Goal: Information Seeking & Learning: Learn about a topic

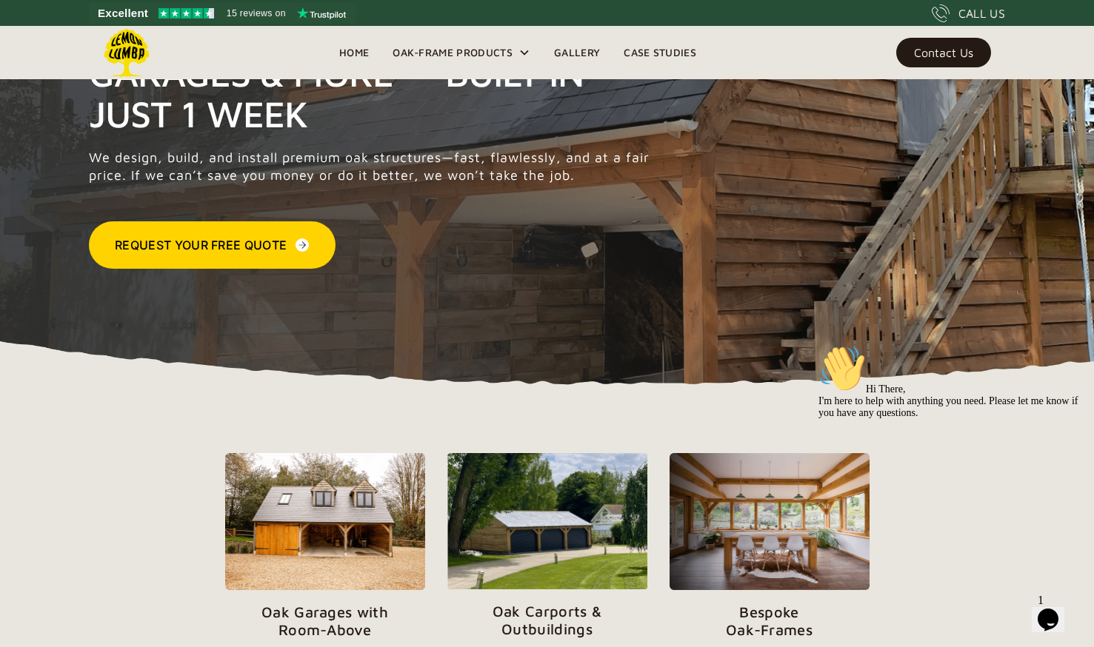
scroll to position [176, 0]
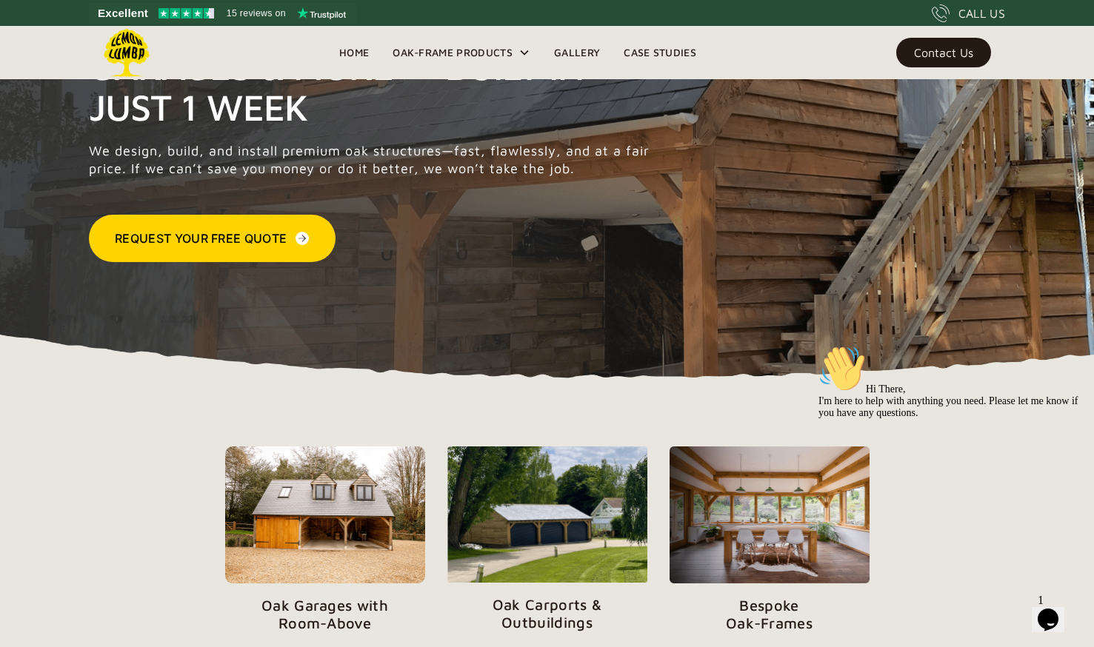
click at [367, 512] on img at bounding box center [325, 515] width 200 height 137
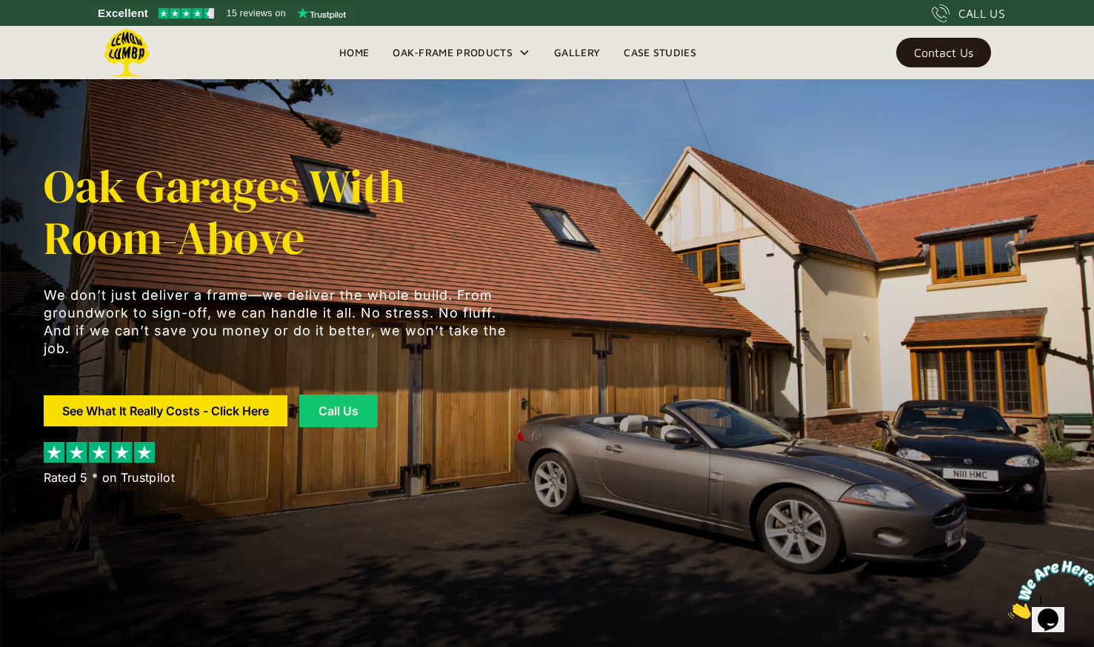
click at [568, 43] on link "Gallery" at bounding box center [577, 52] width 70 height 22
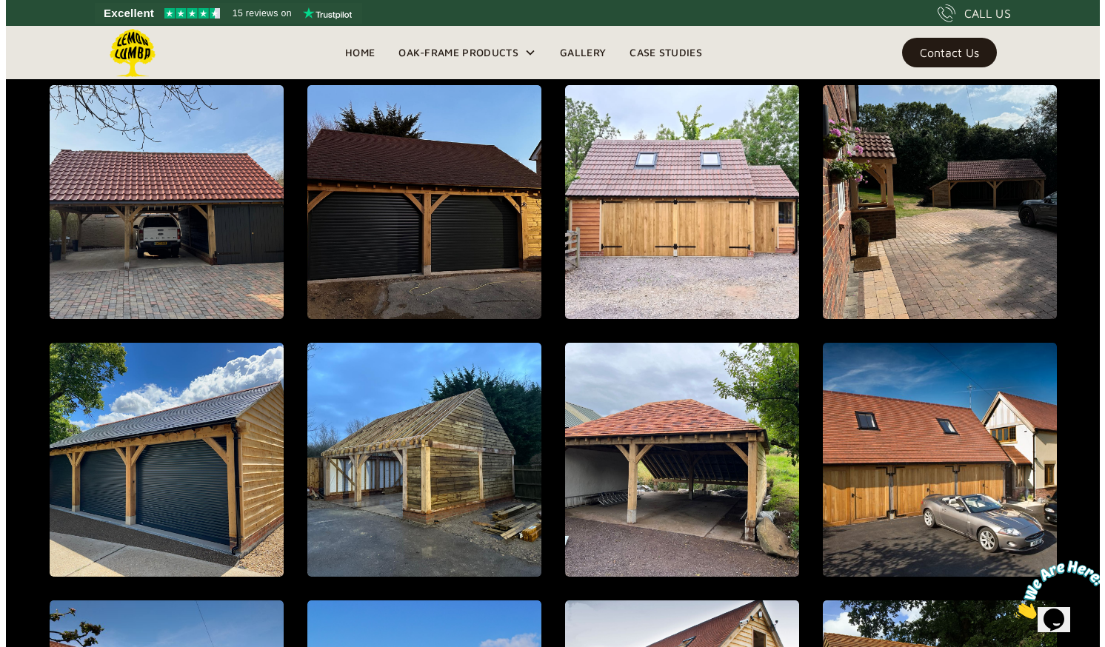
scroll to position [662, 0]
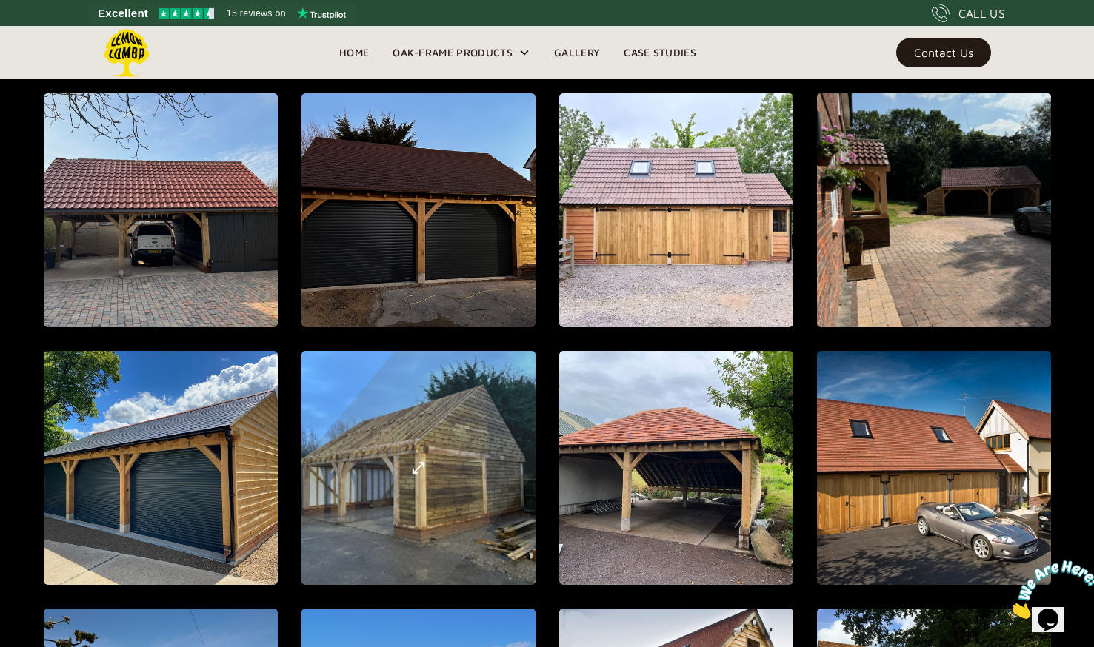
click at [380, 487] on div "open lightbox" at bounding box center [418, 468] width 594 height 658
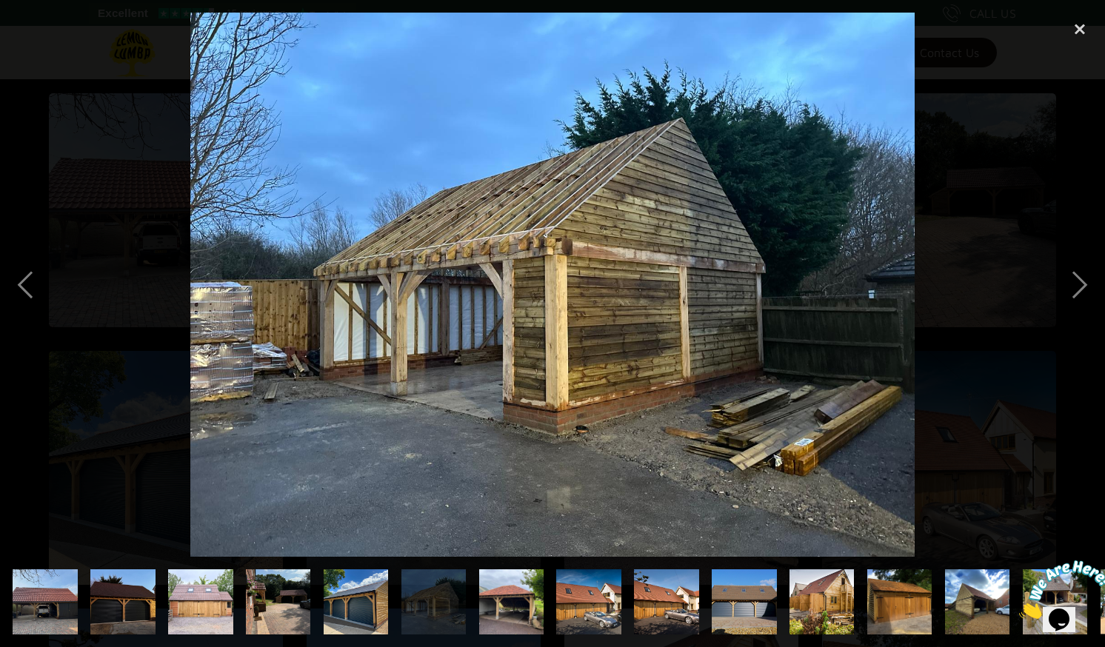
click at [512, 601] on img "show item 7 of 22" at bounding box center [511, 601] width 87 height 64
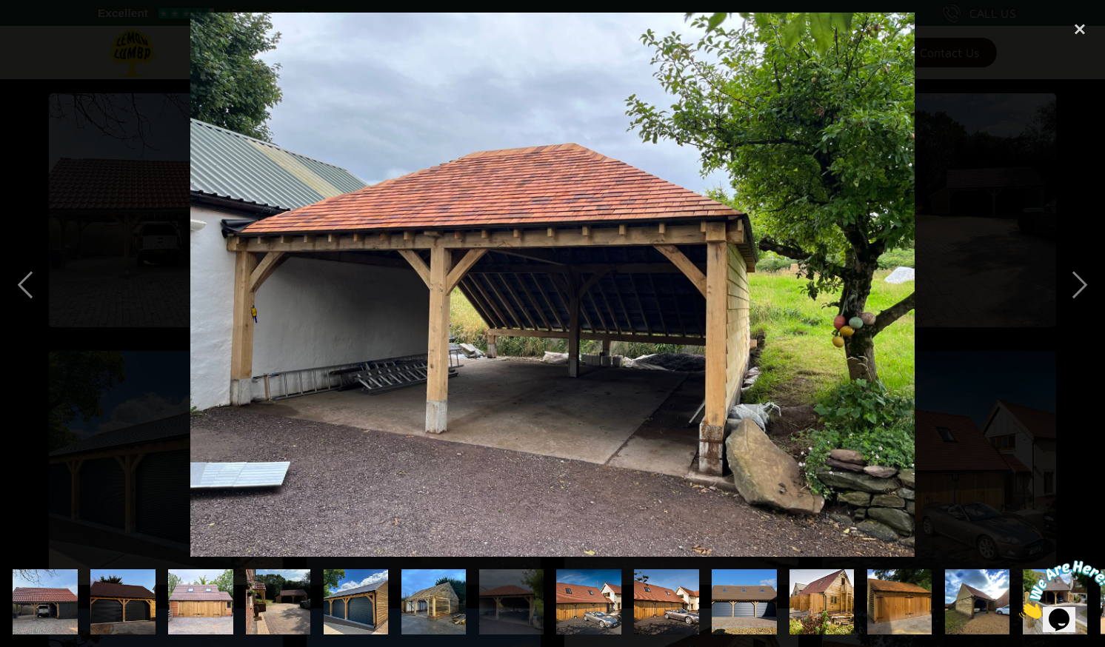
click at [352, 604] on img "show item 5 of 22" at bounding box center [356, 601] width 87 height 64
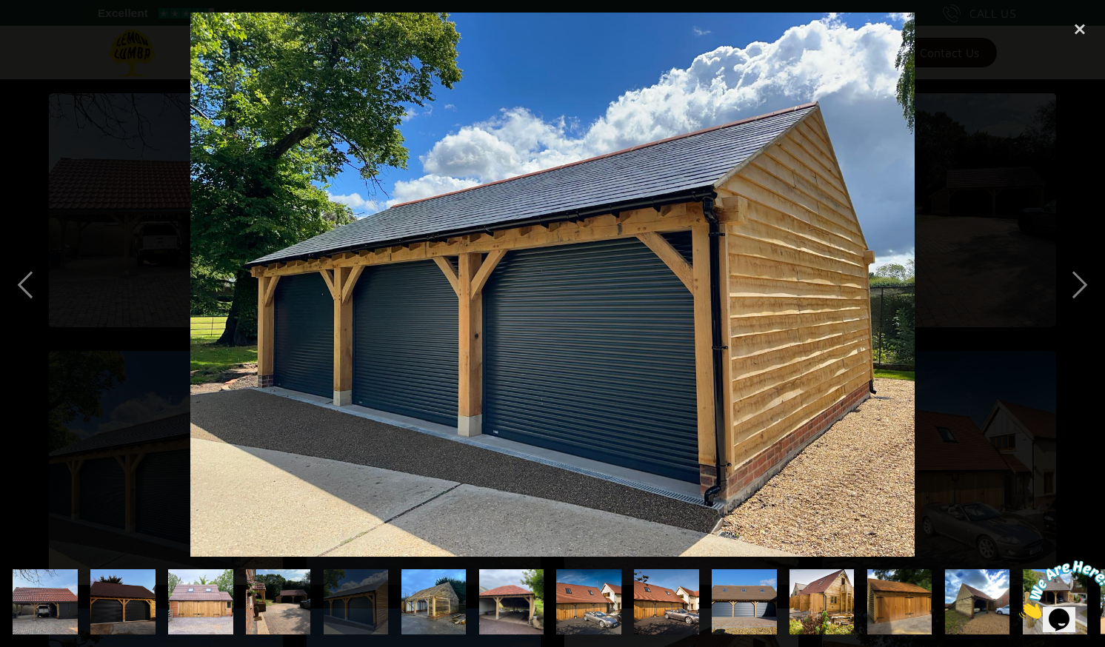
click at [266, 588] on img "show item 4 of 22" at bounding box center [278, 602] width 64 height 87
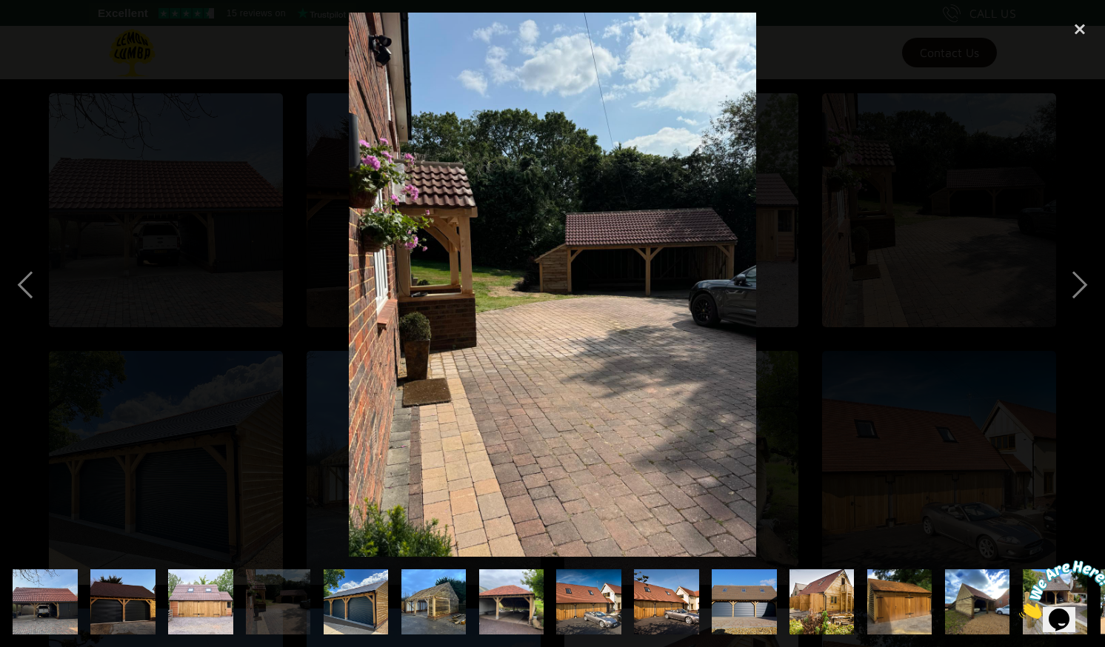
click at [209, 595] on img "show item 3 of 22" at bounding box center [200, 601] width 73 height 64
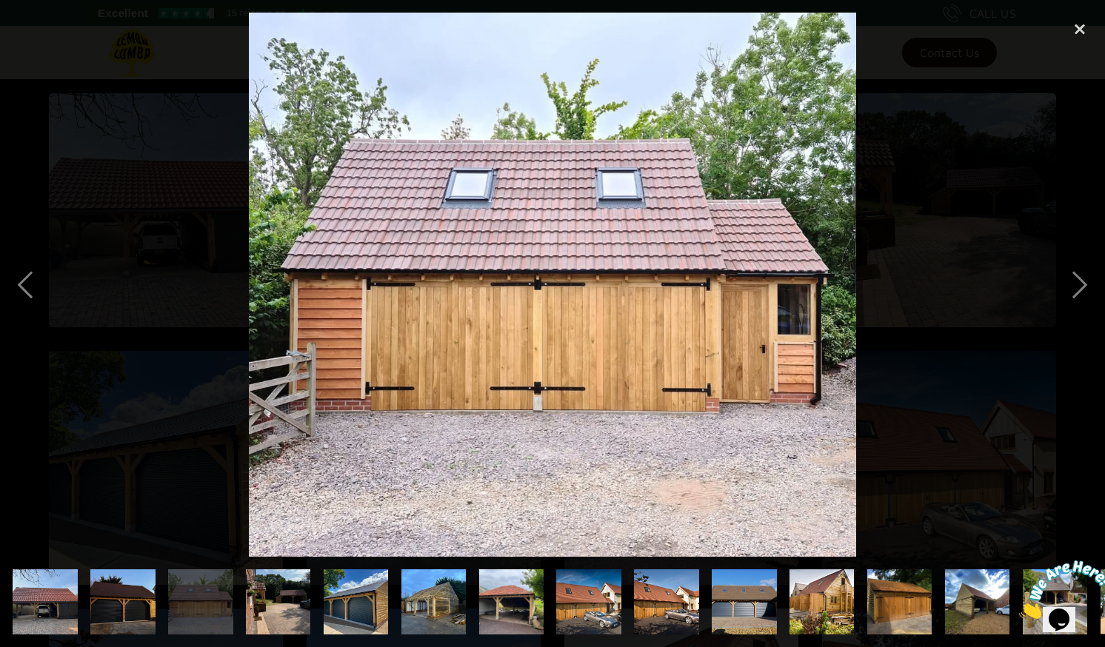
click at [63, 585] on img "show item 1 of 22" at bounding box center [45, 601] width 87 height 64
